Goal: Transaction & Acquisition: Purchase product/service

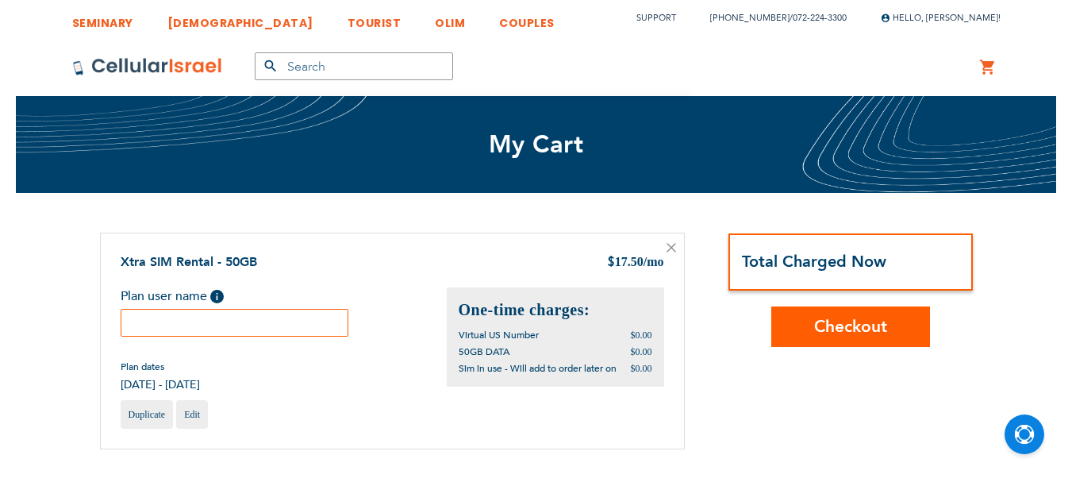
scroll to position [10, 0]
click at [253, 323] on input "text" at bounding box center [235, 323] width 229 height 28
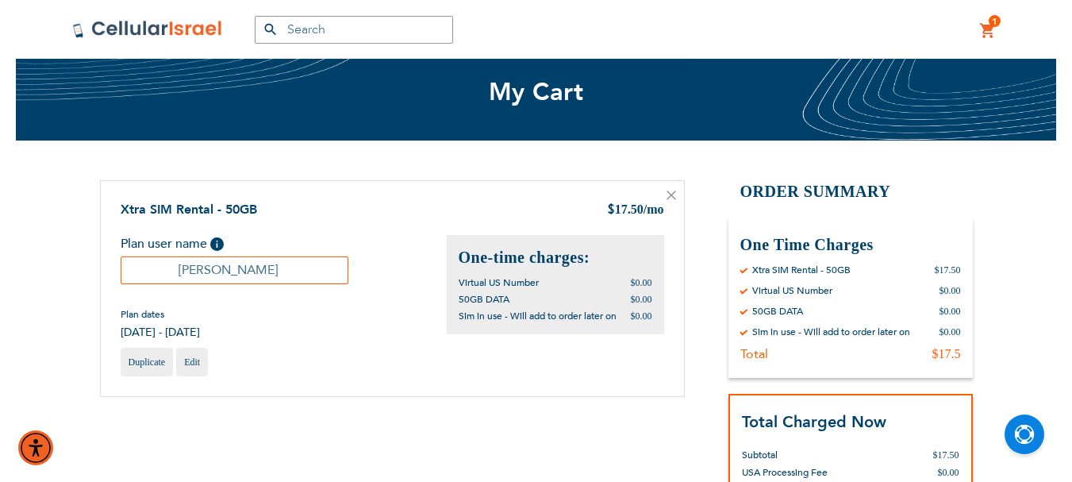
scroll to position [238, 0]
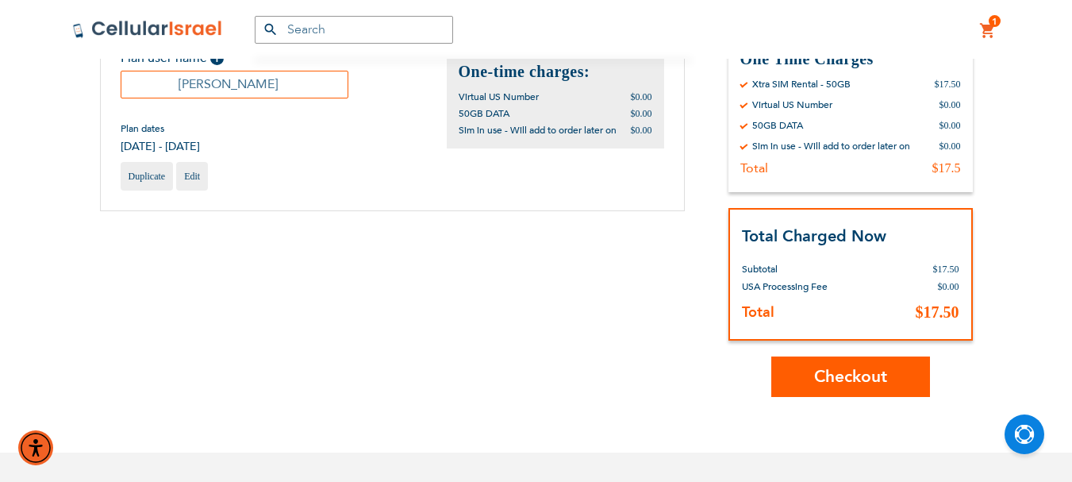
type input "Yehuda Dvir"
click at [868, 375] on span "Checkout" at bounding box center [850, 376] width 73 height 23
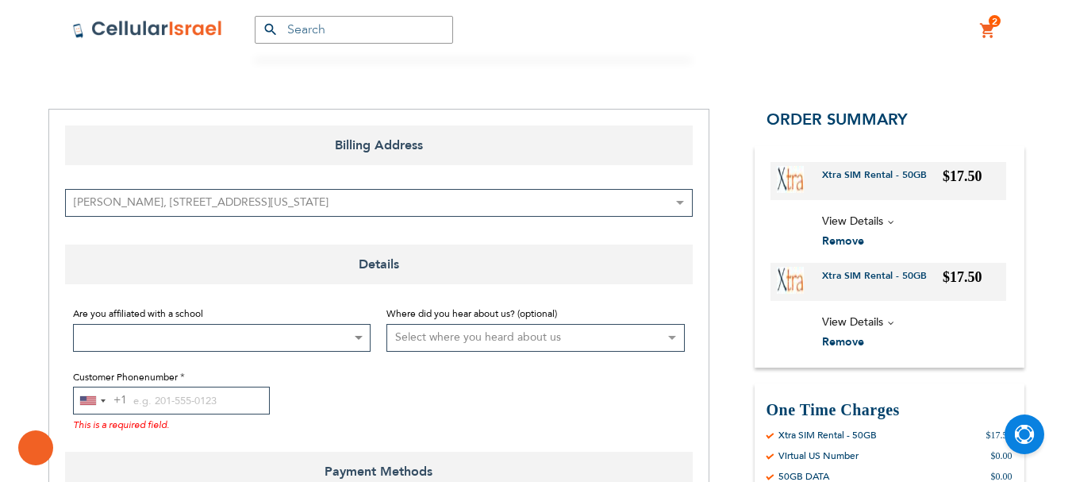
scroll to position [238, 0]
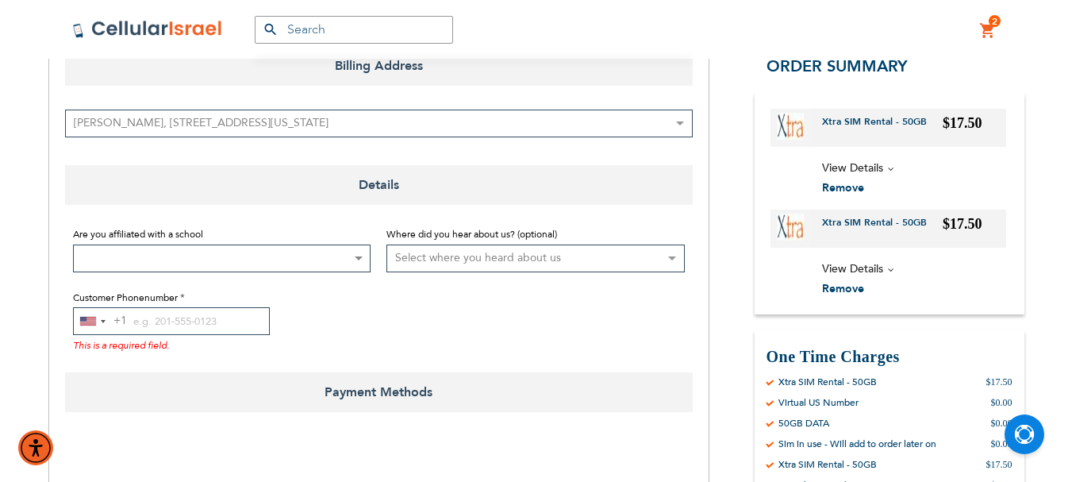
click at [359, 252] on span at bounding box center [358, 258] width 16 height 26
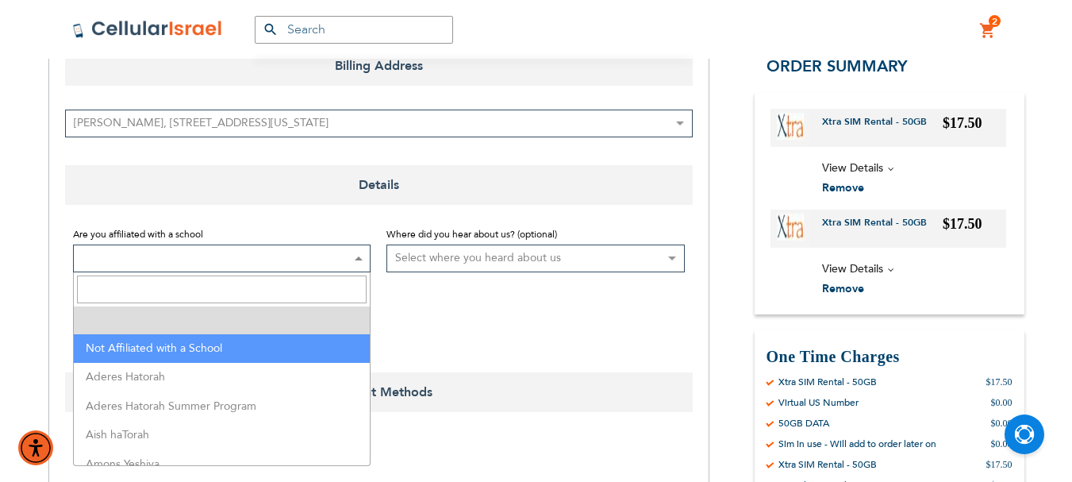
select select "199"
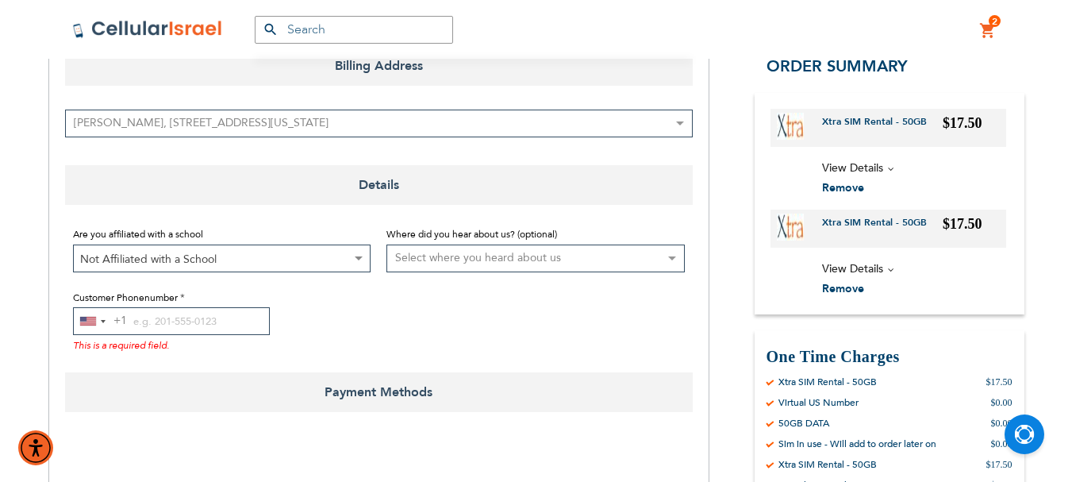
click at [623, 257] on select "Select where you heard about us Existing Customer Friend Other School/Group BP …" at bounding box center [536, 258] width 298 height 28
select select "1"
click at [387, 244] on select "Select where you heard about us Existing Customer Friend Other School/Group BP …" at bounding box center [536, 258] width 298 height 28
click at [132, 323] on input "Customer Phonenumber" at bounding box center [171, 321] width 197 height 28
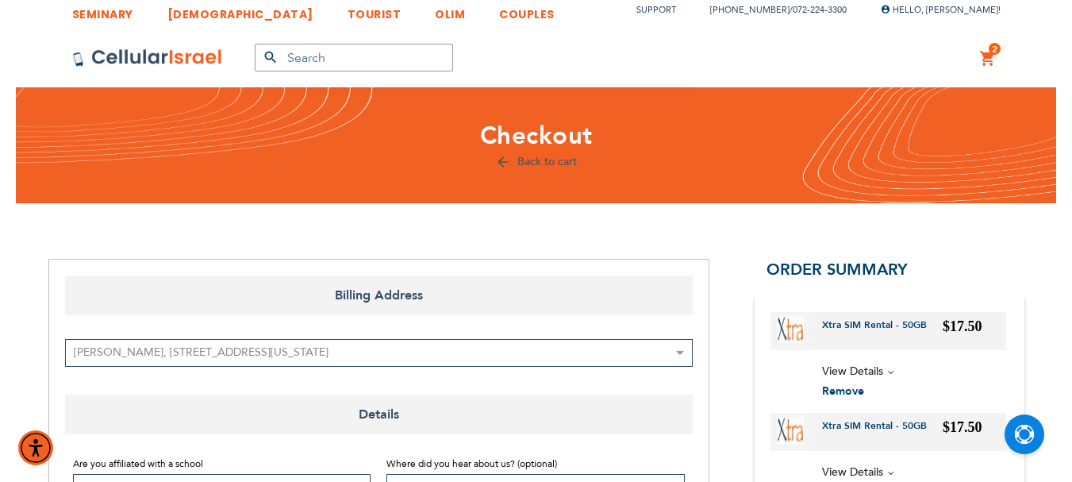
scroll to position [0, 0]
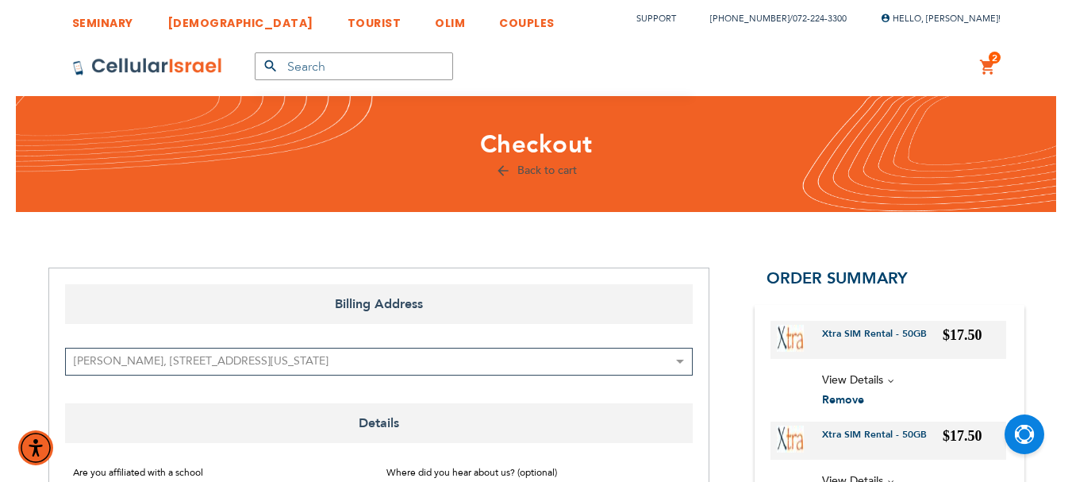
type input "[PHONE_NUMBER]"
click at [560, 171] on link "Back to cart" at bounding box center [536, 170] width 82 height 15
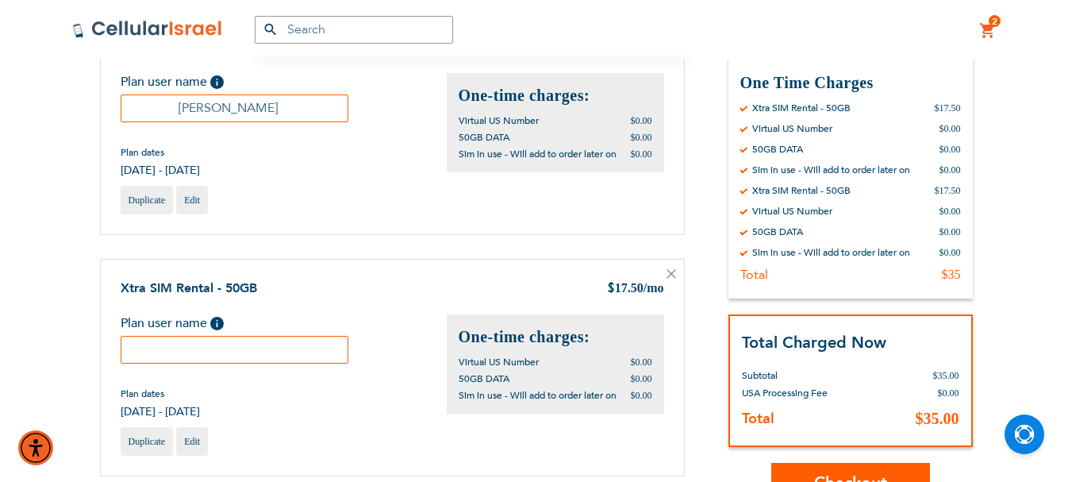
scroll to position [238, 0]
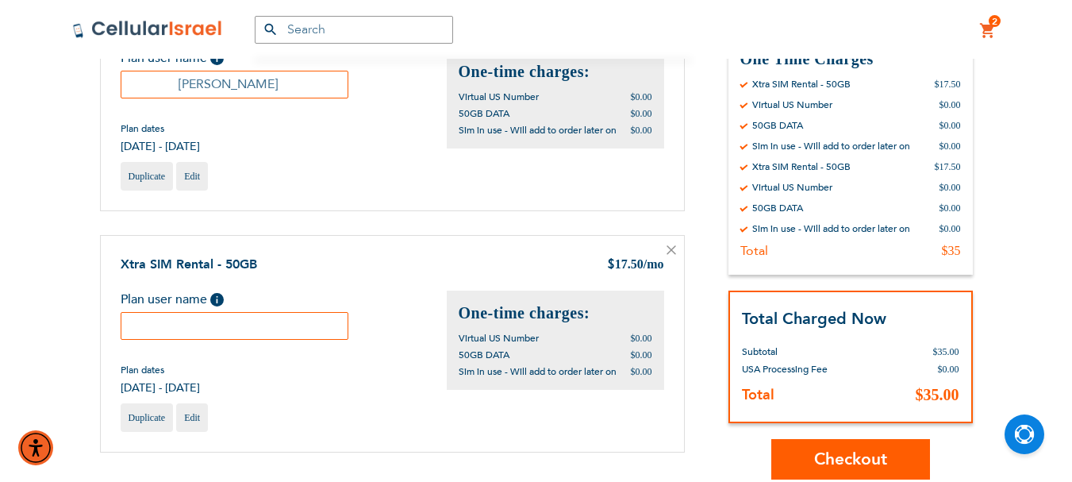
click at [671, 250] on icon at bounding box center [672, 250] width 8 height 8
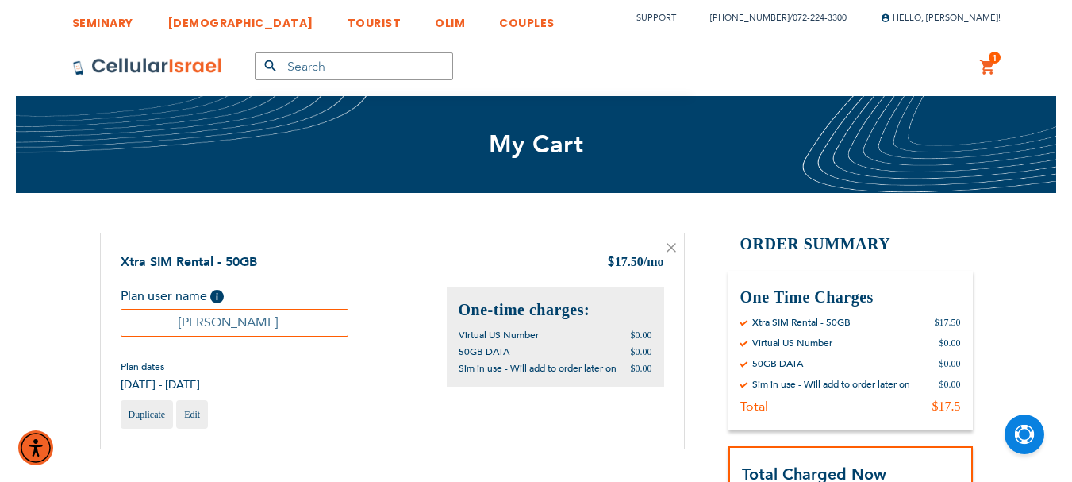
scroll to position [238, 0]
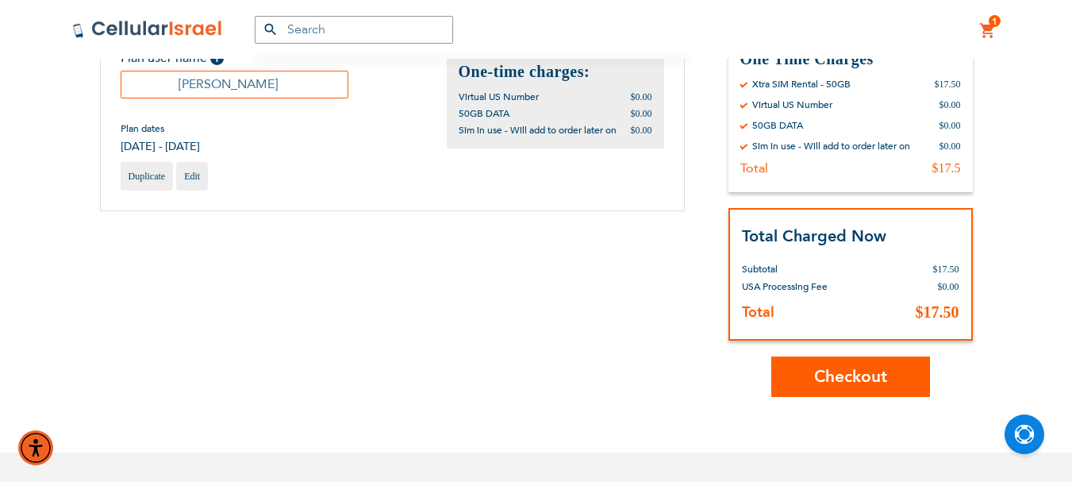
click at [850, 375] on span "Checkout" at bounding box center [850, 376] width 73 height 23
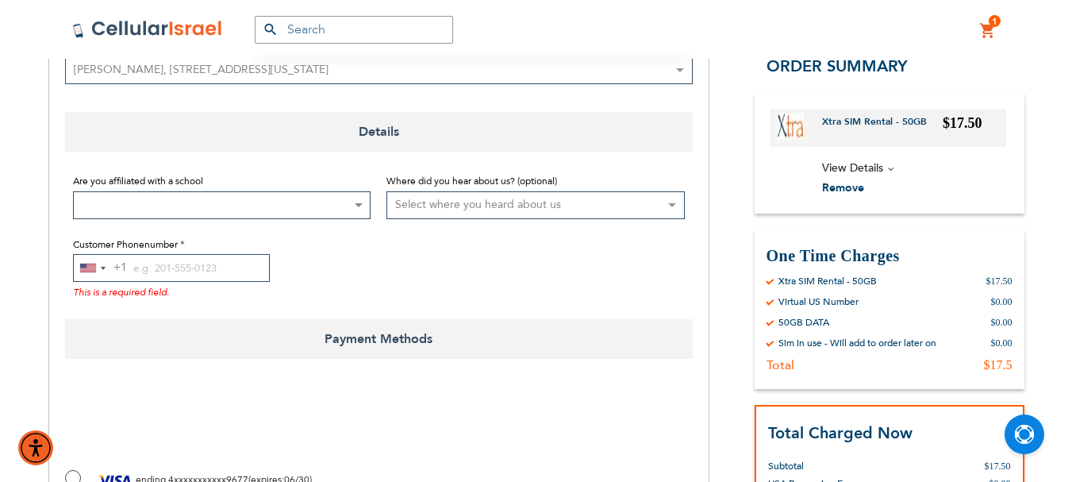
scroll to position [317, 0]
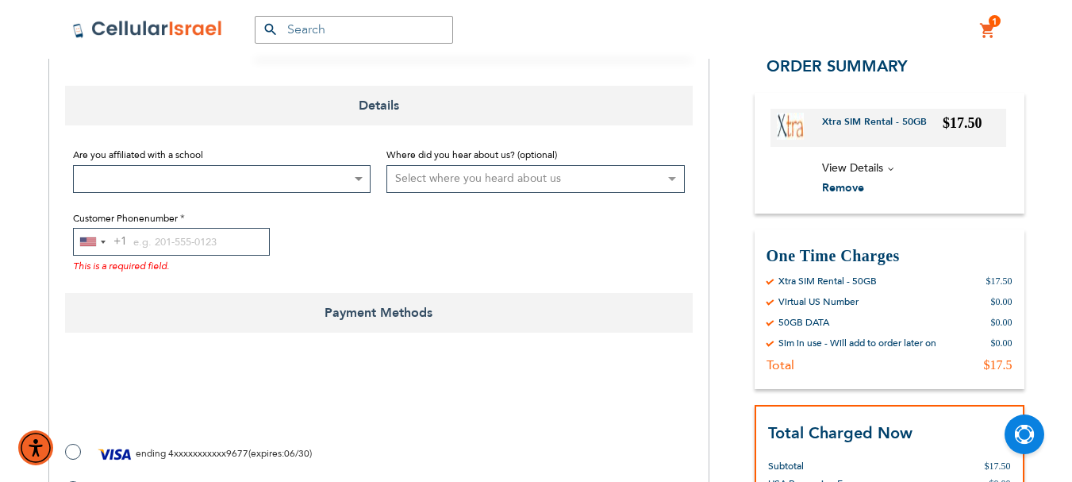
click at [209, 182] on span at bounding box center [222, 179] width 298 height 28
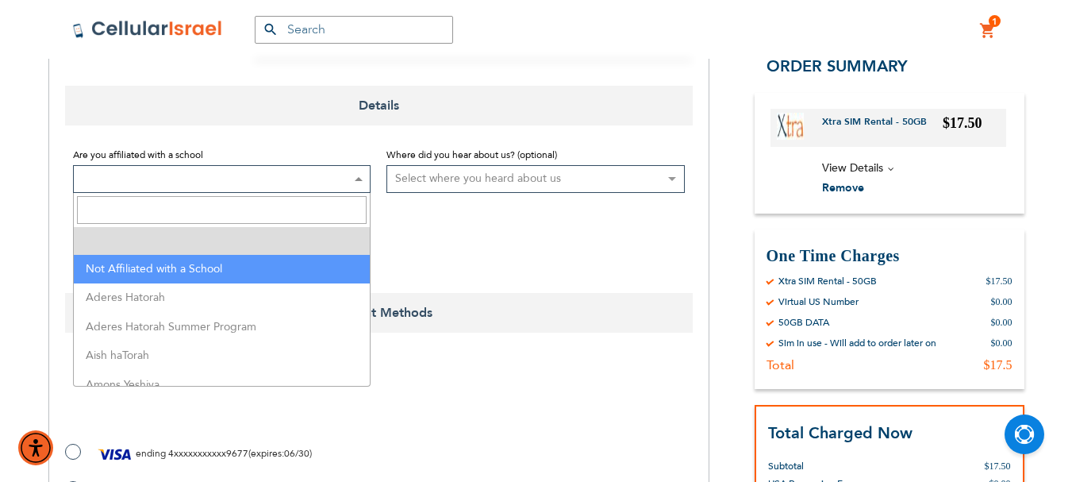
select select "199"
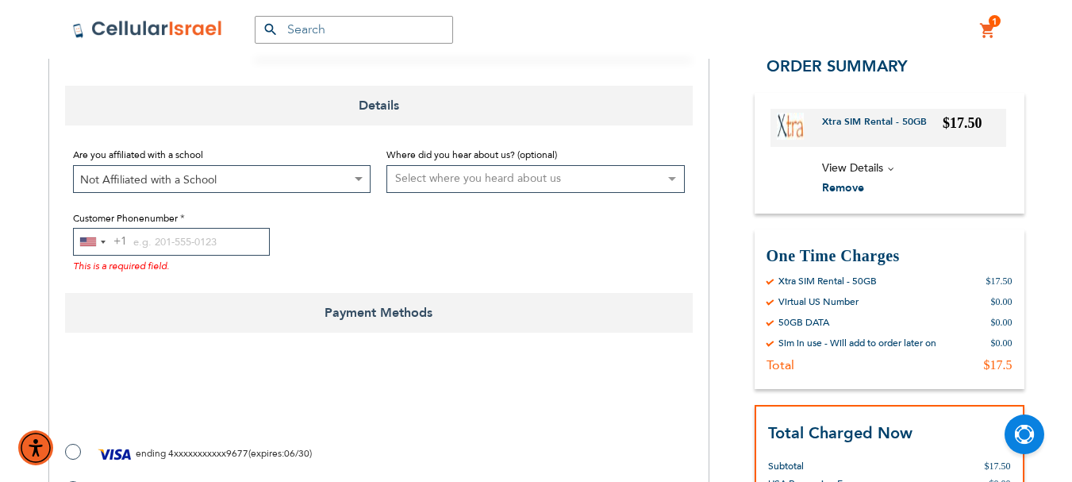
click at [445, 185] on select "Select where you heard about us Existing Customer Friend Other School/Group BP …" at bounding box center [536, 179] width 298 height 28
select select "1"
click at [387, 165] on select "Select where you heard about us Existing Customer Friend Other School/Group BP …" at bounding box center [536, 179] width 298 height 28
click at [133, 241] on input "Customer Phonenumber" at bounding box center [171, 242] width 197 height 28
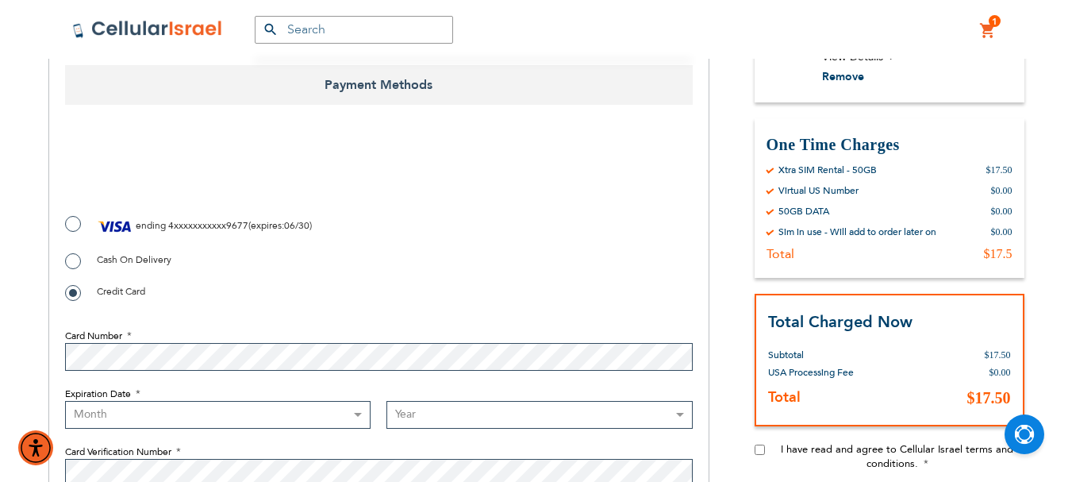
scroll to position [556, 0]
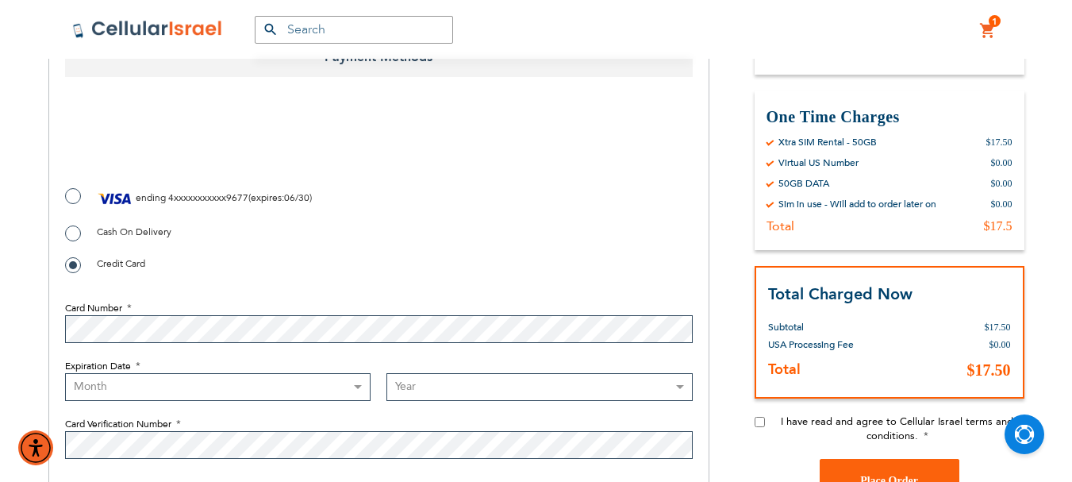
type input "[PHONE_NUMBER]"
click at [760, 421] on input "I have read and agree to Cellular Israel terms and conditions." at bounding box center [760, 421] width 10 height 10
checkbox input "true"
click at [73, 195] on label "ending 4xxxxxxxxxxx9677 ( expires : 06/30 )" at bounding box center [188, 199] width 247 height 24
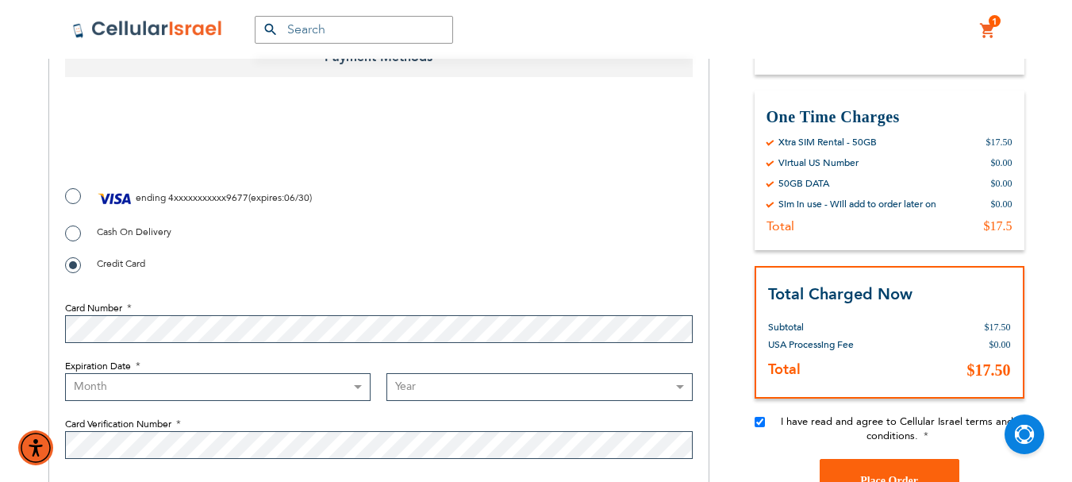
radio input "true"
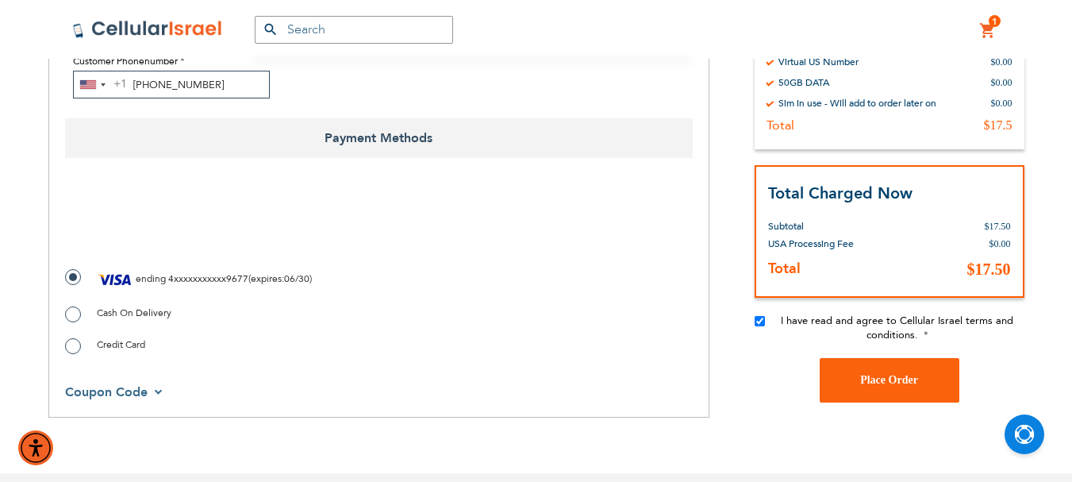
scroll to position [476, 0]
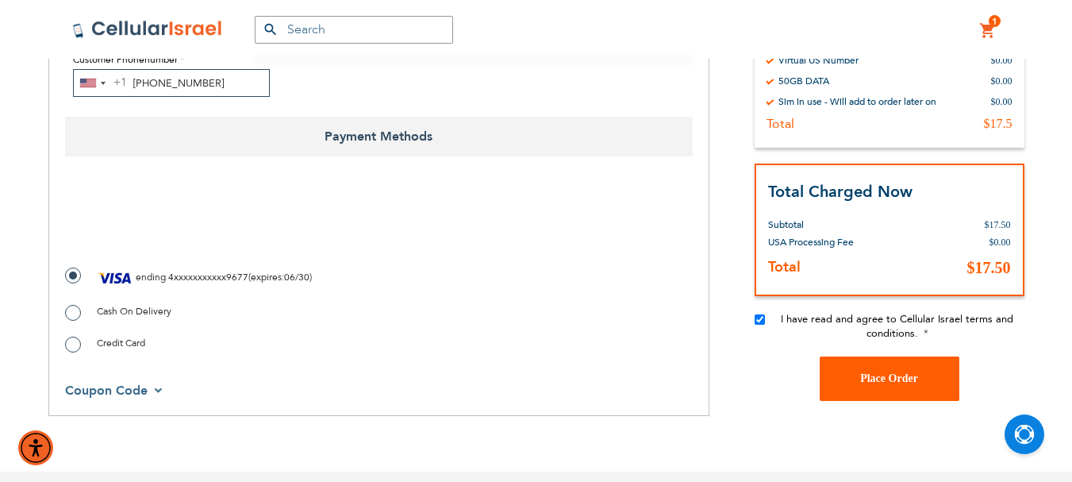
click at [889, 383] on span "Place Order" at bounding box center [889, 378] width 58 height 12
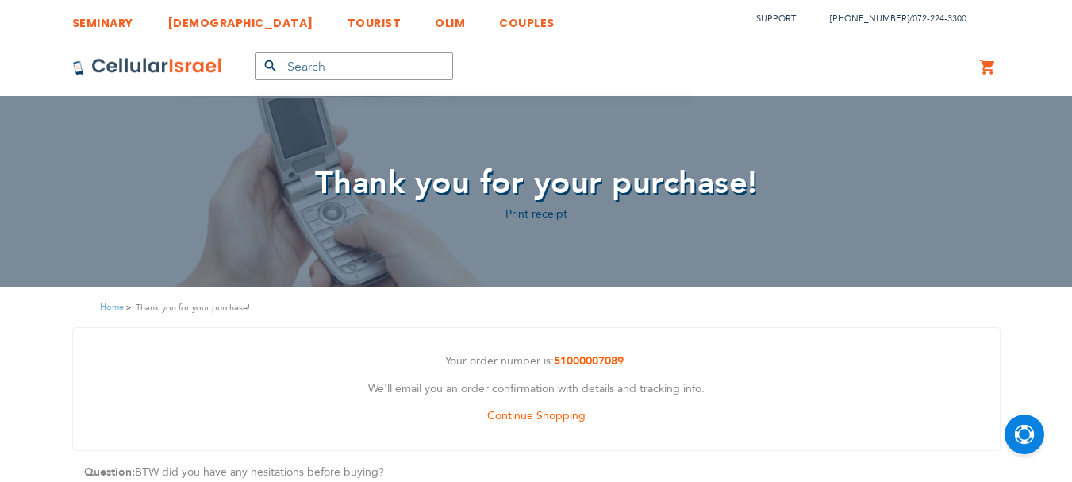
scroll to position [10, 0]
